Goal: Navigation & Orientation: Find specific page/section

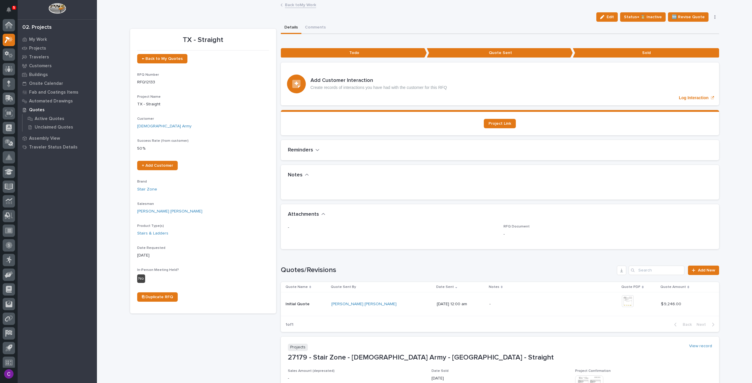
scroll to position [4, 0]
click at [45, 41] on p "My Work" at bounding box center [38, 39] width 18 height 5
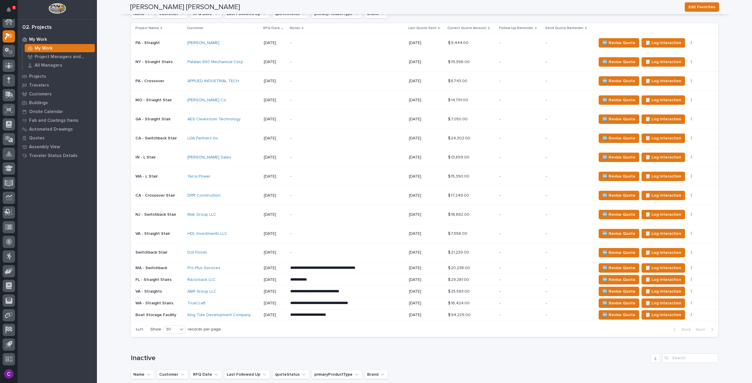
scroll to position [411, 0]
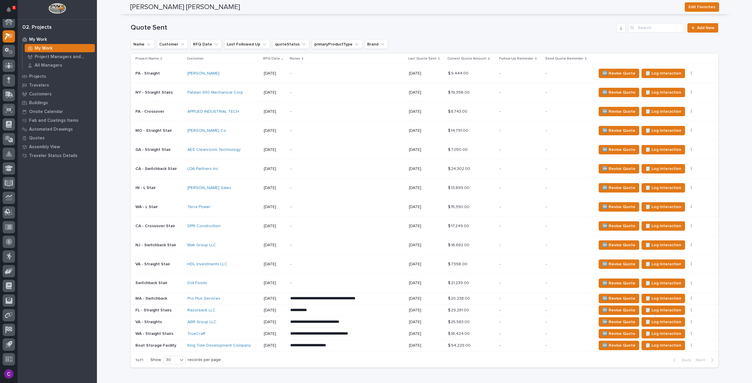
click at [232, 73] on div "[PERSON_NAME]" at bounding box center [223, 73] width 72 height 5
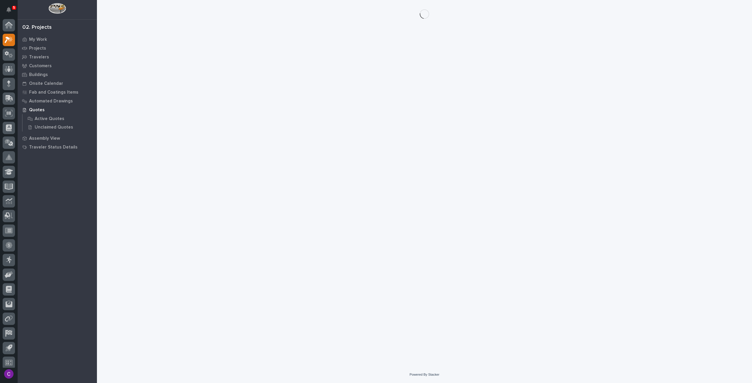
scroll to position [4, 0]
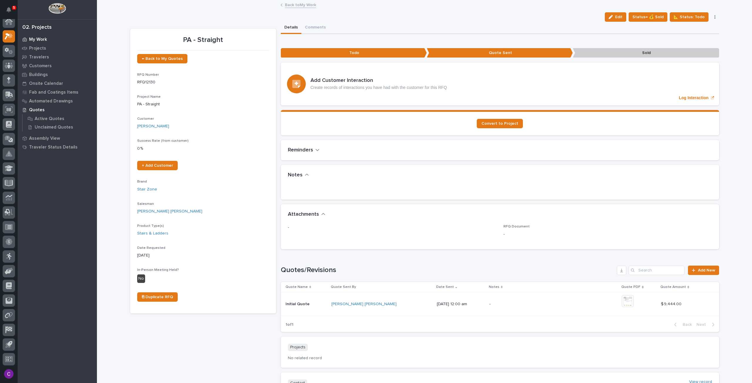
click at [38, 39] on p "My Work" at bounding box center [38, 39] width 18 height 5
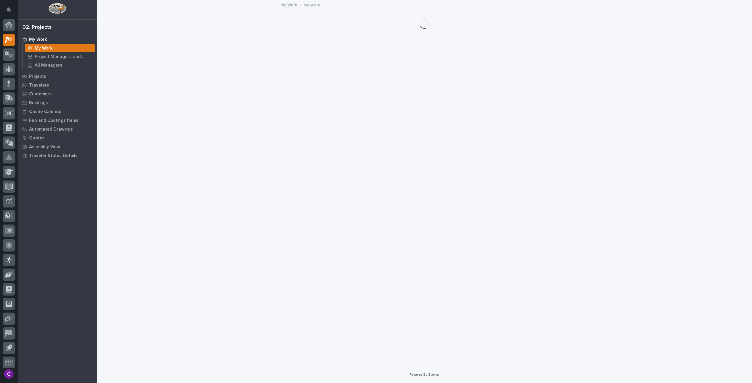
scroll to position [4, 0]
